Goal: Check status: Check status

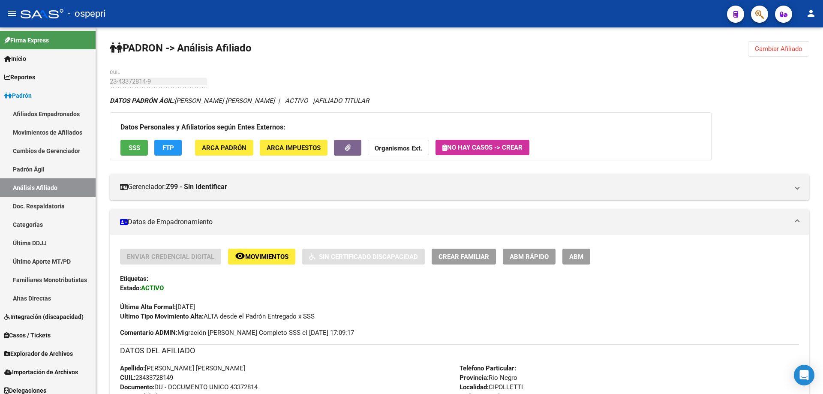
scroll to position [6, 0]
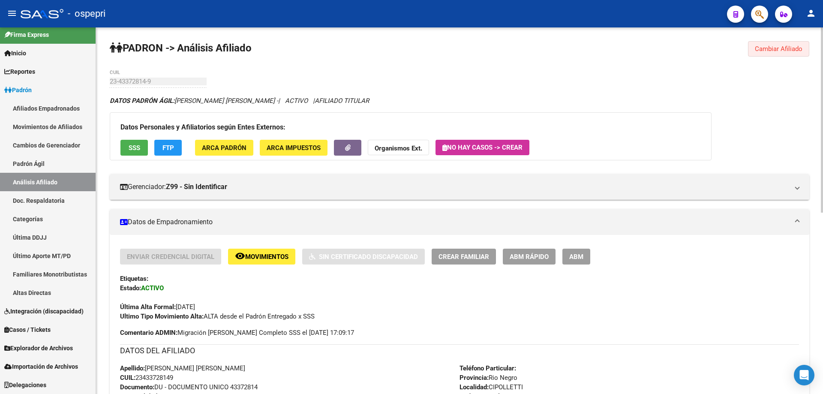
click at [790, 44] on button "Cambiar Afiliado" at bounding box center [778, 48] width 61 height 15
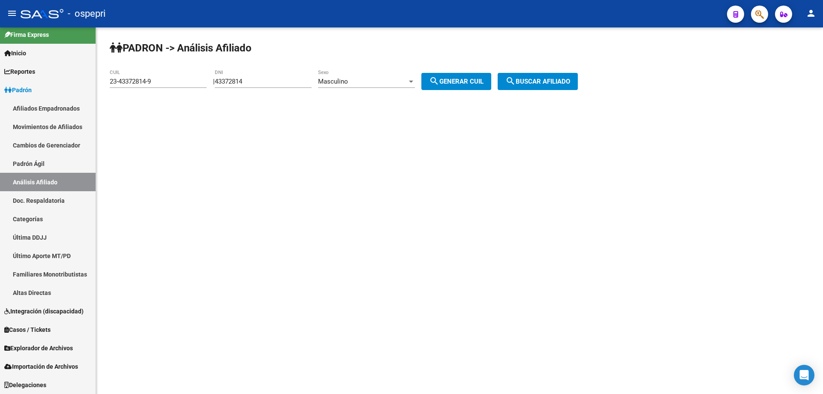
click at [235, 82] on input "43372814" at bounding box center [263, 82] width 97 height 8
paste input "22931362"
type input "22931362"
click at [477, 82] on span "search Generar CUIL" at bounding box center [456, 82] width 54 height 8
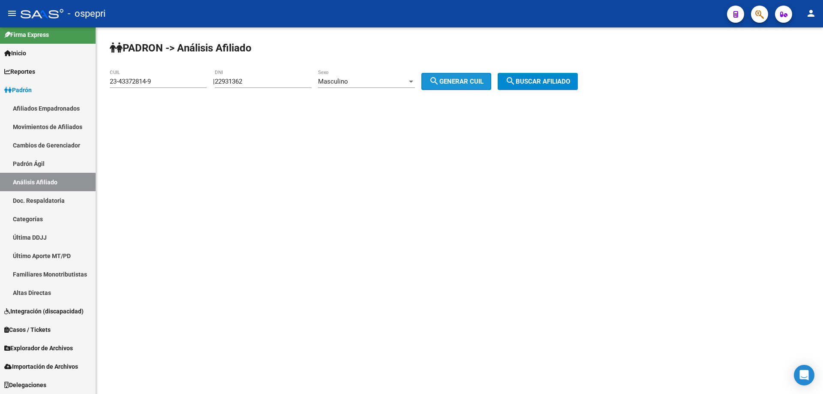
type input "20-22931362-3"
click at [534, 83] on span "search Buscar afiliado" at bounding box center [538, 82] width 65 height 8
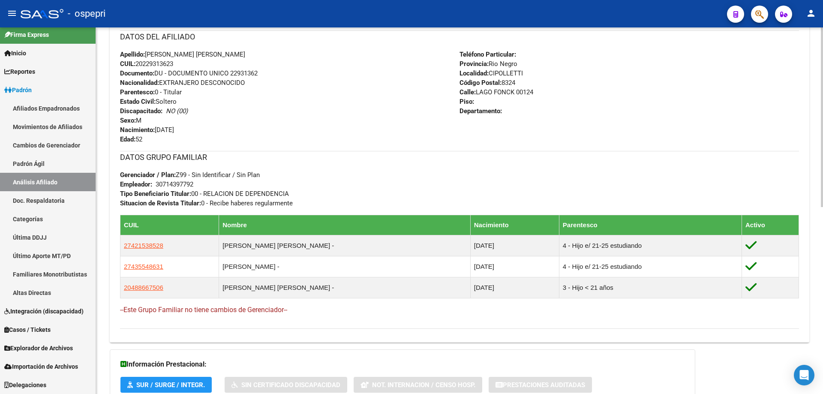
scroll to position [381, 0]
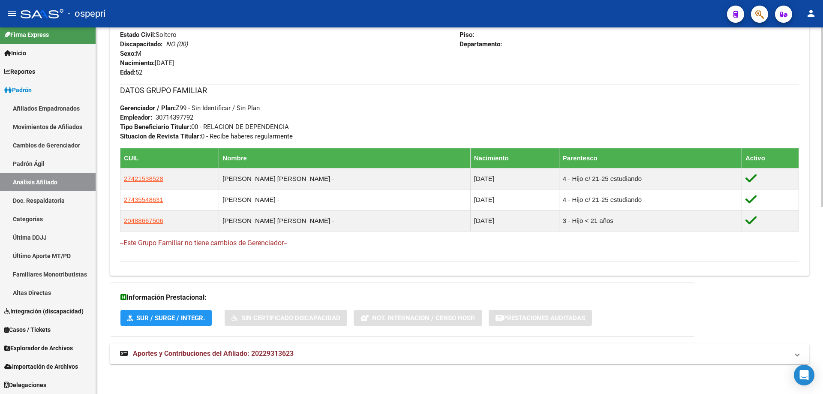
click at [276, 348] on mat-expansion-panel-header "Aportes y Contribuciones del Afiliado: 20229313623" at bounding box center [460, 354] width 700 height 21
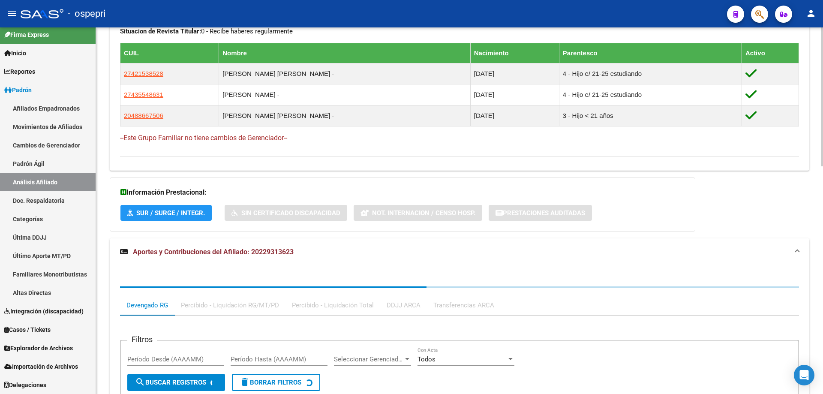
scroll to position [495, 0]
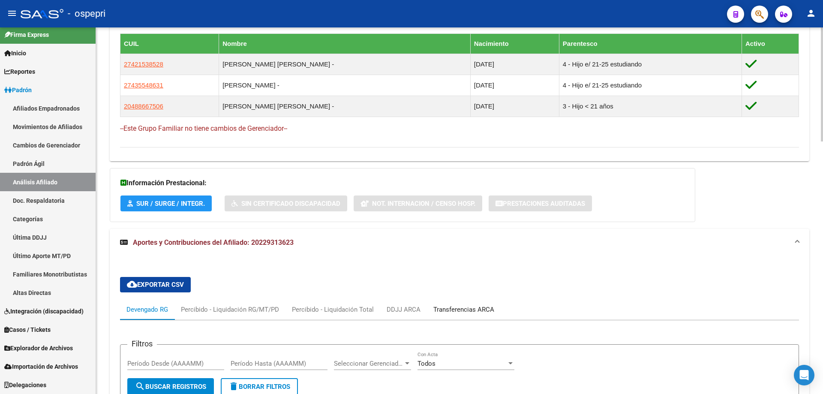
click at [453, 305] on div "Transferencias ARCA" at bounding box center [464, 309] width 61 height 9
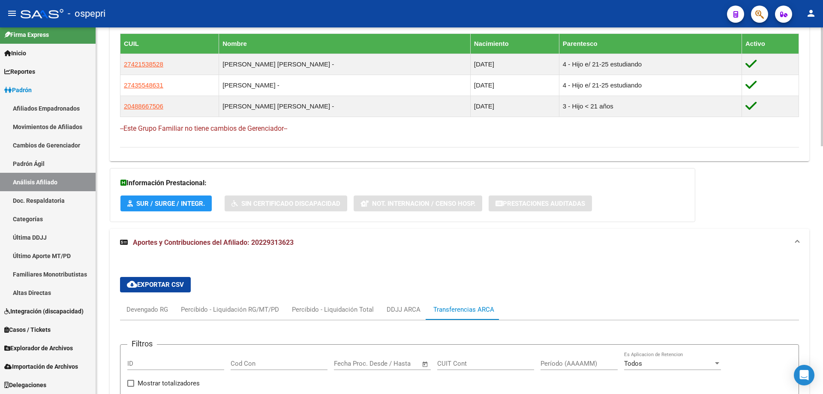
scroll to position [609, 0]
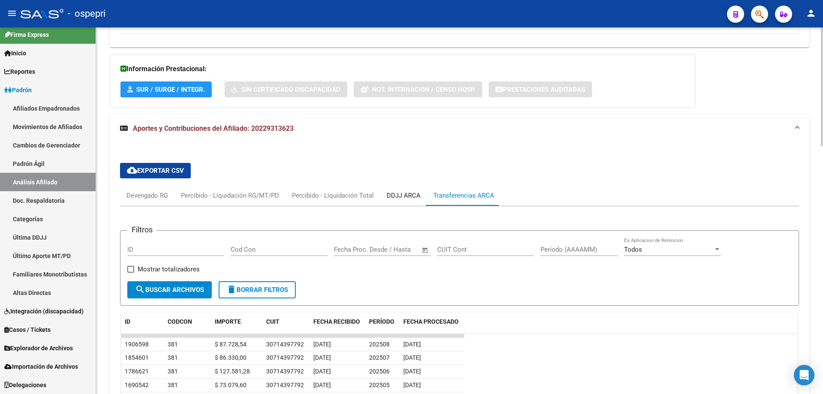
click at [398, 198] on div "DDJJ ARCA" at bounding box center [404, 195] width 34 height 9
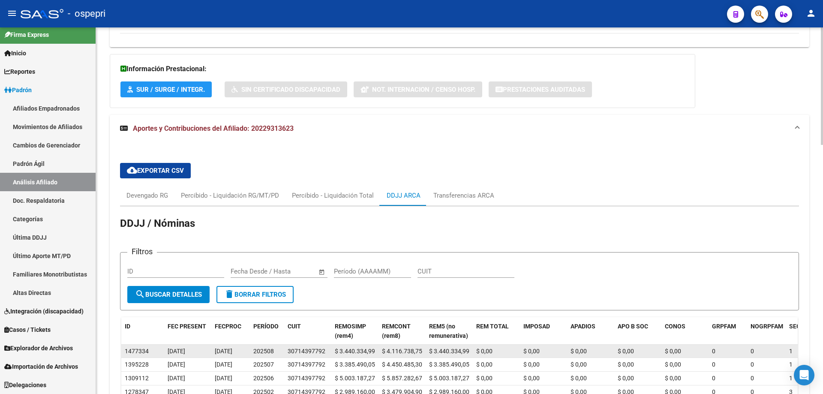
click at [307, 350] on div "30714397792" at bounding box center [307, 352] width 38 height 10
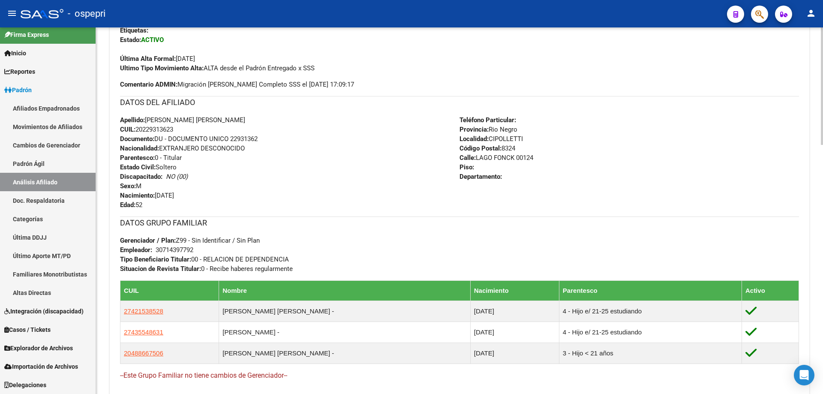
scroll to position [0, 0]
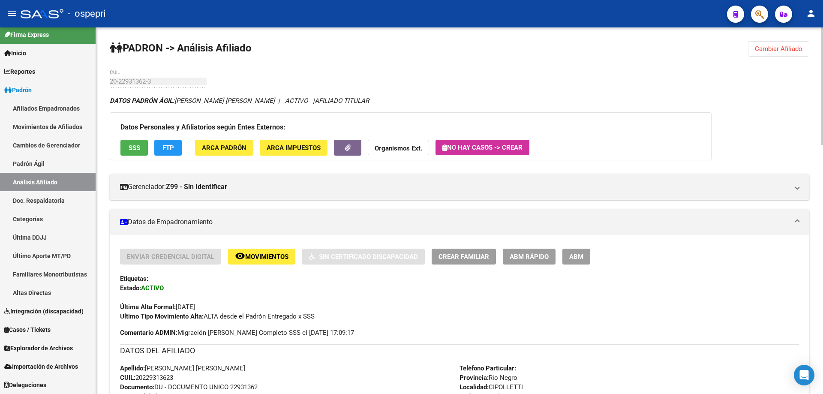
click at [776, 47] on span "Cambiar Afiliado" at bounding box center [779, 49] width 48 height 8
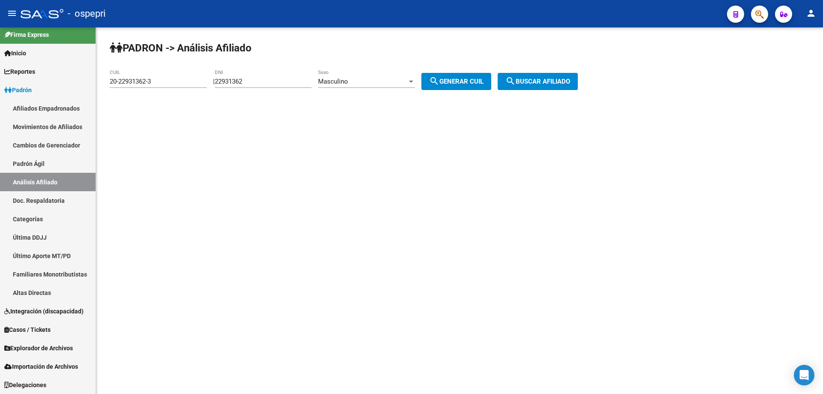
click at [248, 78] on input "22931362" at bounding box center [263, 82] width 97 height 8
paste input "8982125"
type input "28982125"
click at [468, 80] on span "search Generar CUIL" at bounding box center [456, 82] width 54 height 8
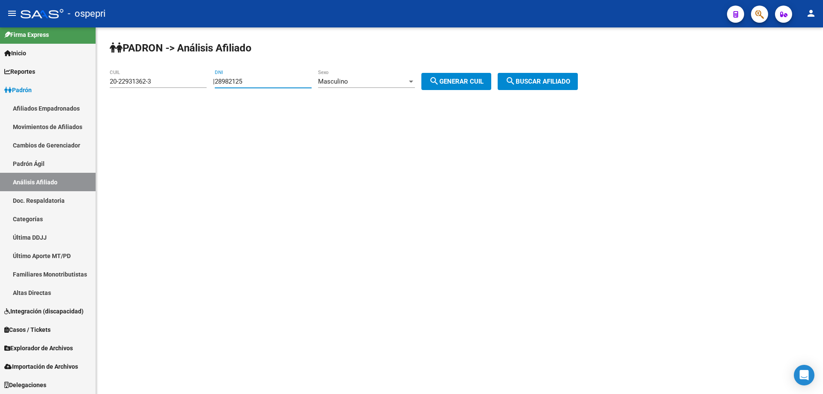
type input "20-28982125-3"
click at [567, 84] on span "search Buscar afiliado" at bounding box center [538, 82] width 65 height 8
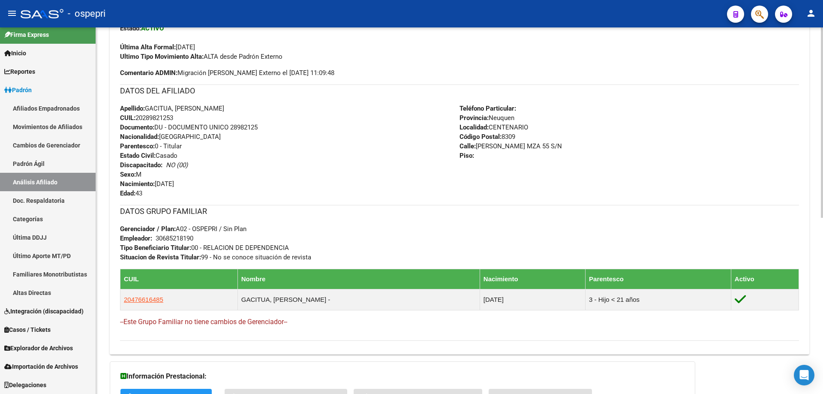
scroll to position [339, 0]
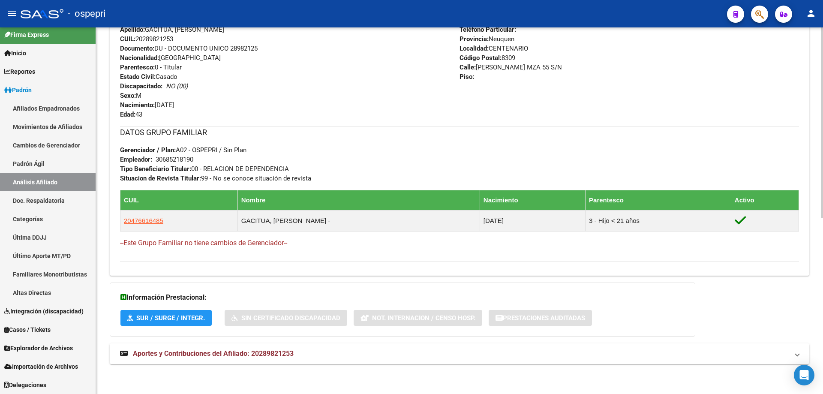
click at [224, 356] on span "Aportes y Contribuciones del Afiliado: 20289821253" at bounding box center [213, 354] width 161 height 8
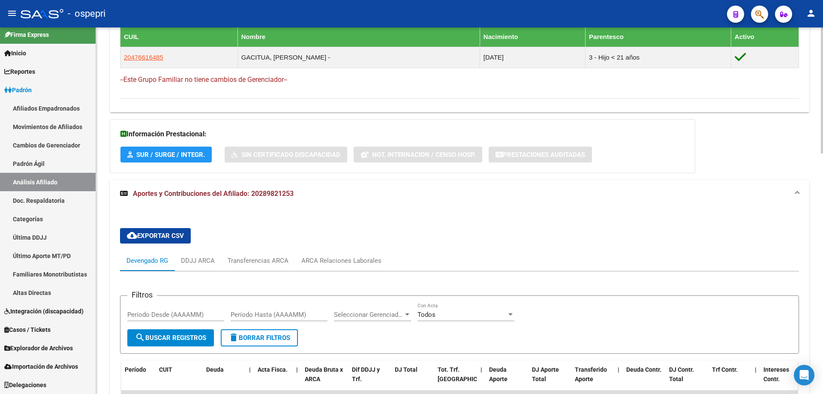
scroll to position [682, 0]
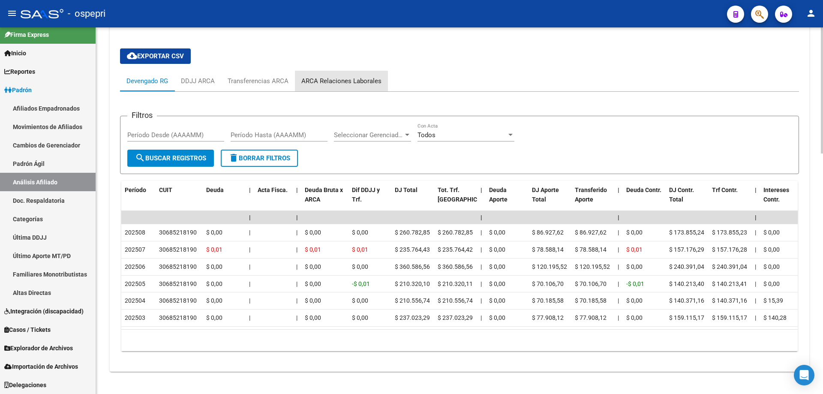
click at [360, 85] on div "ARCA Relaciones Laborales" at bounding box center [341, 80] width 80 height 9
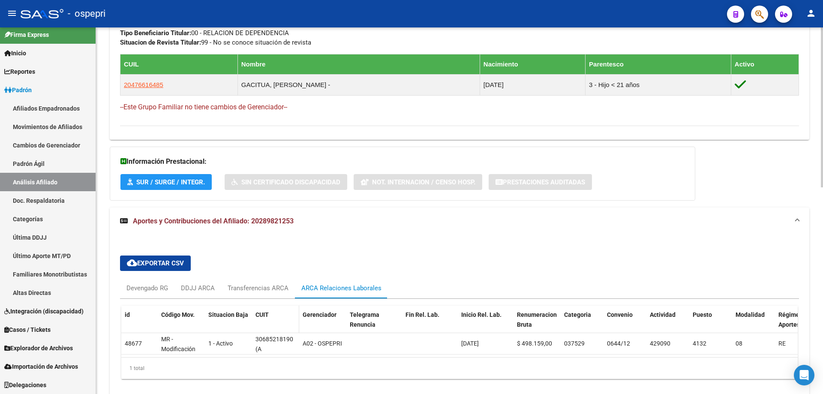
scroll to position [517, 0]
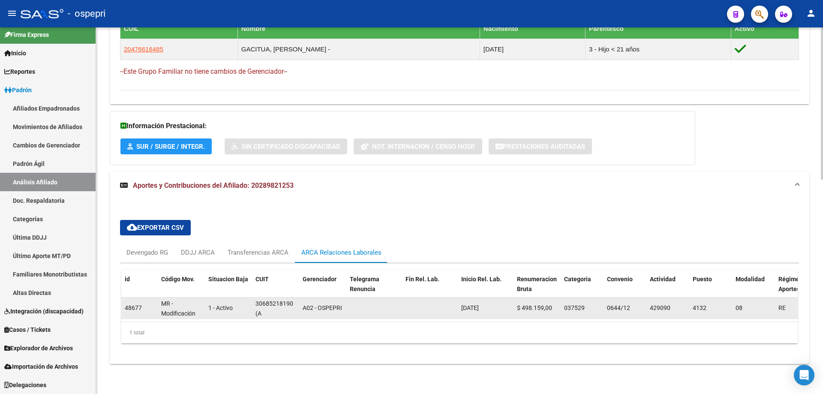
click at [259, 310] on span "(A [DEMOGRAPHIC_DATA][PERSON_NAME])" at bounding box center [287, 323] width 63 height 27
click at [277, 307] on div "30685218190 (A [DEMOGRAPHIC_DATA][PERSON_NAME])" at bounding box center [276, 308] width 40 height 18
drag, startPoint x: 273, startPoint y: 308, endPoint x: 267, endPoint y: 303, distance: 8.5
click at [267, 304] on div "30685218190 (A [DEMOGRAPHIC_DATA][PERSON_NAME])" at bounding box center [276, 308] width 40 height 18
click at [259, 310] on span "(A [DEMOGRAPHIC_DATA][PERSON_NAME])" at bounding box center [287, 323] width 63 height 27
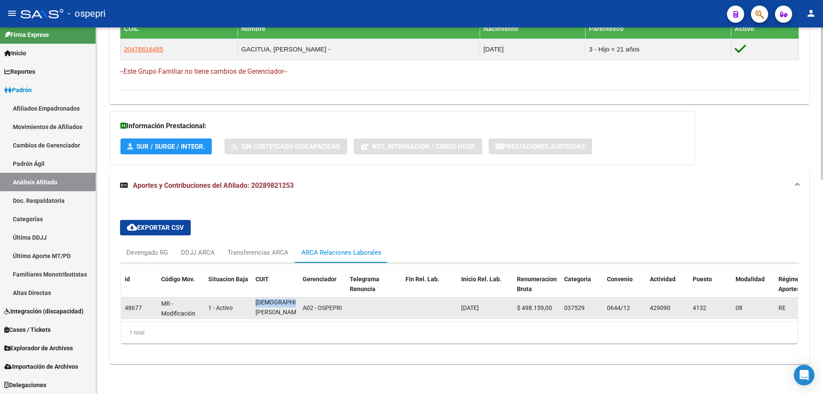
scroll to position [0, 0]
drag, startPoint x: 259, startPoint y: 305, endPoint x: 266, endPoint y: 305, distance: 6.9
click at [266, 305] on span "(A [DEMOGRAPHIC_DATA][PERSON_NAME])" at bounding box center [287, 302] width 63 height 27
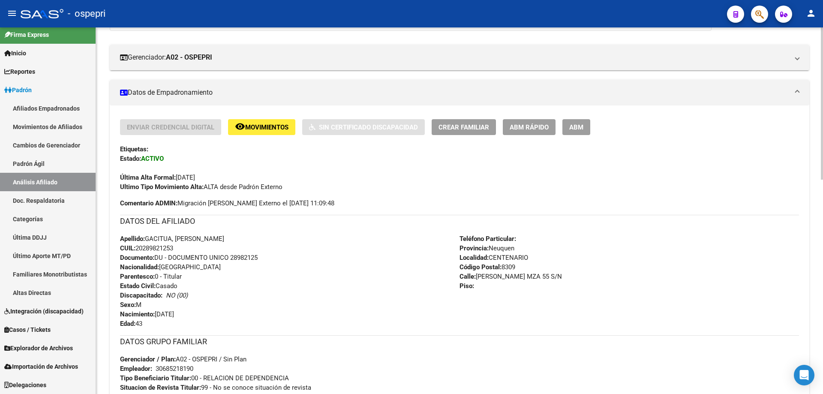
scroll to position [0, 0]
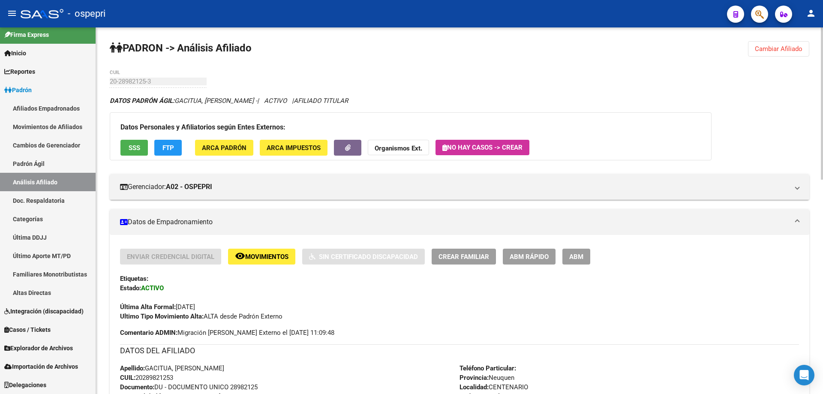
drag, startPoint x: 794, startPoint y: 52, endPoint x: 670, endPoint y: 55, distance: 124.0
click at [793, 52] on span "Cambiar Afiliado" at bounding box center [779, 49] width 48 height 8
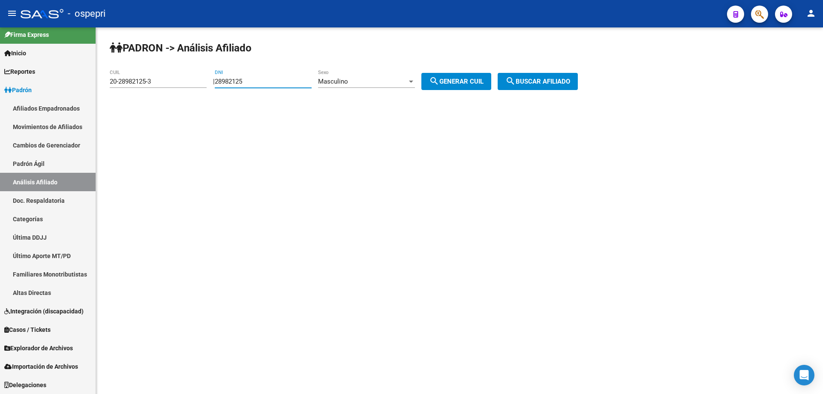
click at [242, 79] on input "28982125" at bounding box center [263, 82] width 97 height 8
paste input "7531218"
type input "27531218"
drag, startPoint x: 475, startPoint y: 80, endPoint x: 506, endPoint y: 81, distance: 31.8
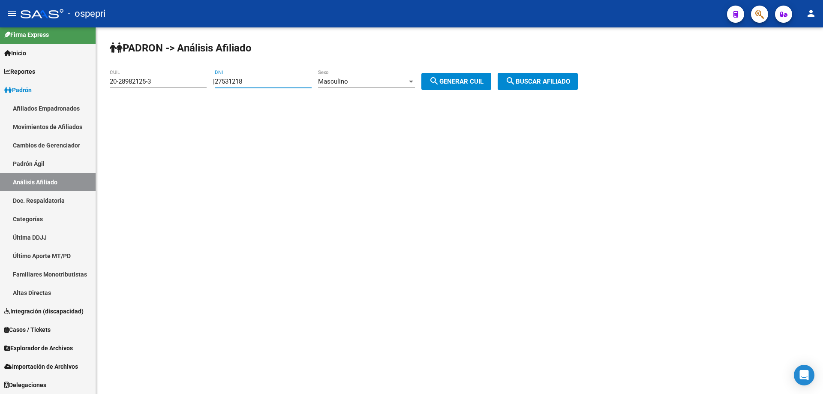
click at [477, 80] on span "search Generar CUIL" at bounding box center [456, 82] width 54 height 8
type input "20-27531218-6"
click at [541, 79] on span "search Buscar afiliado" at bounding box center [538, 82] width 65 height 8
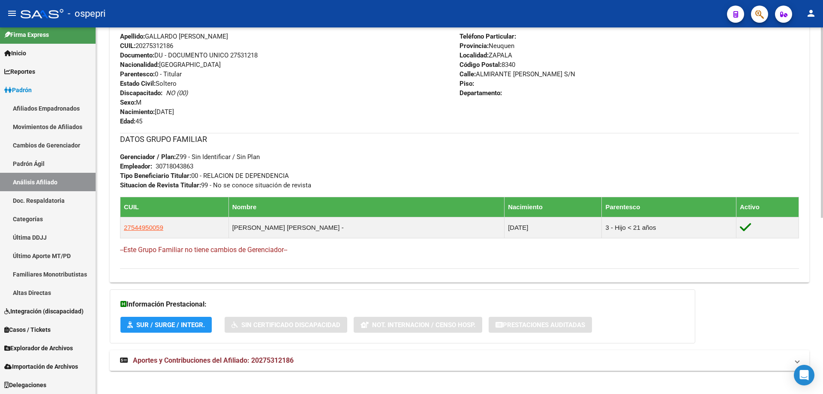
scroll to position [339, 0]
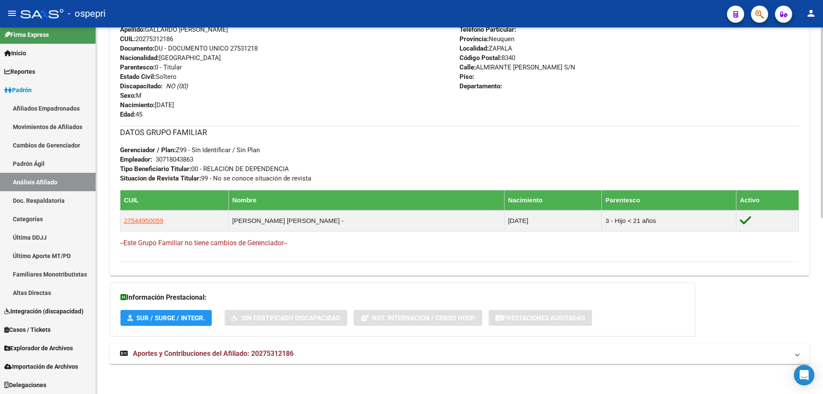
click at [271, 356] on span "Aportes y Contribuciones del Afiliado: 20275312186" at bounding box center [213, 354] width 161 height 8
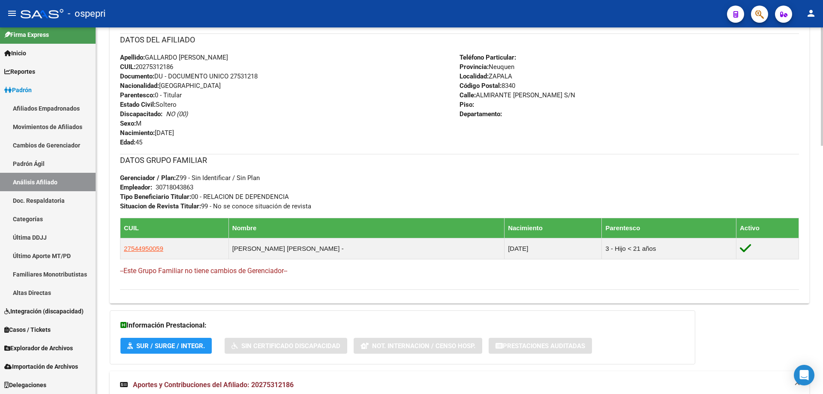
scroll to position [540, 0]
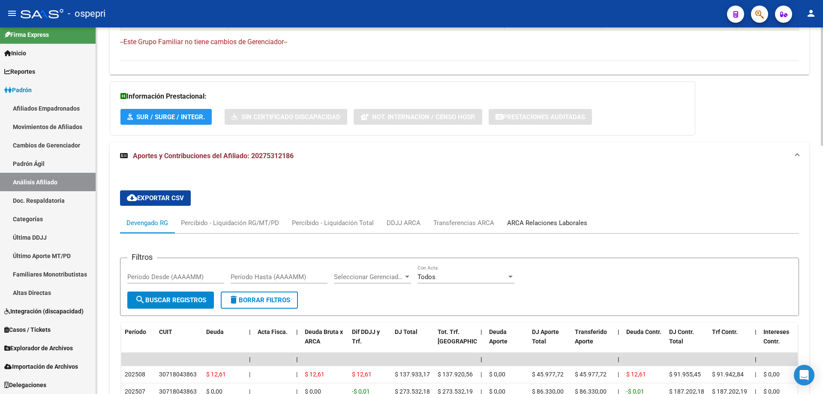
click at [529, 228] on div "ARCA Relaciones Laborales" at bounding box center [547, 223] width 93 height 21
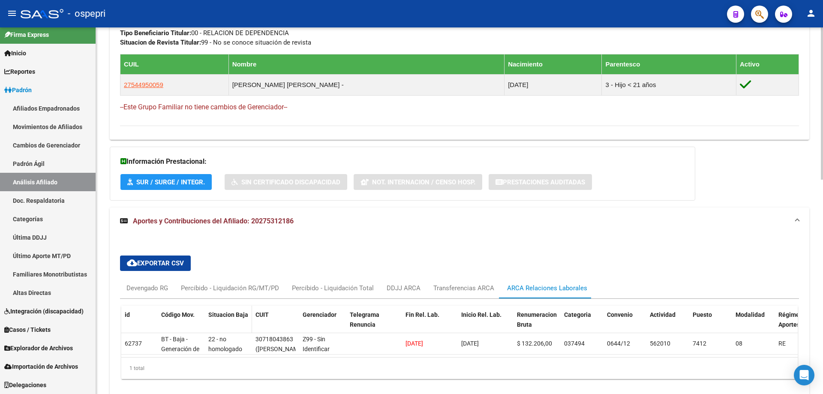
scroll to position [517, 0]
